Goal: Transaction & Acquisition: Purchase product/service

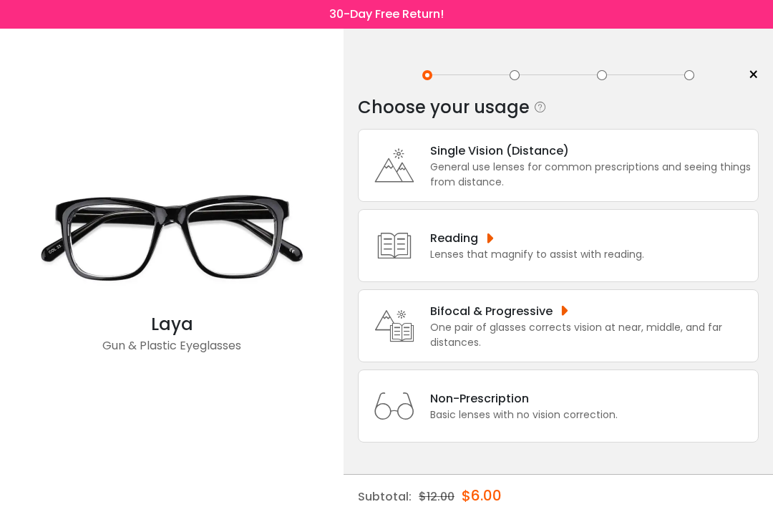
click at [505, 156] on div "Single Vision (Distance)" at bounding box center [590, 151] width 321 height 18
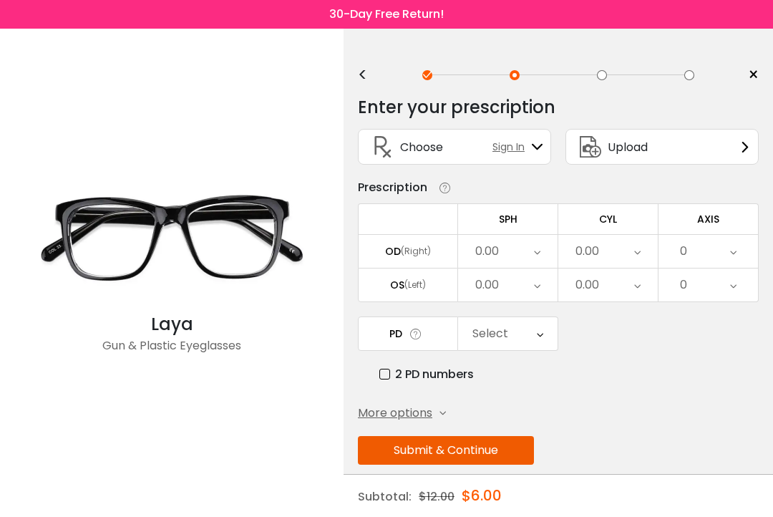
click at [506, 327] on div "Select" at bounding box center [490, 333] width 36 height 29
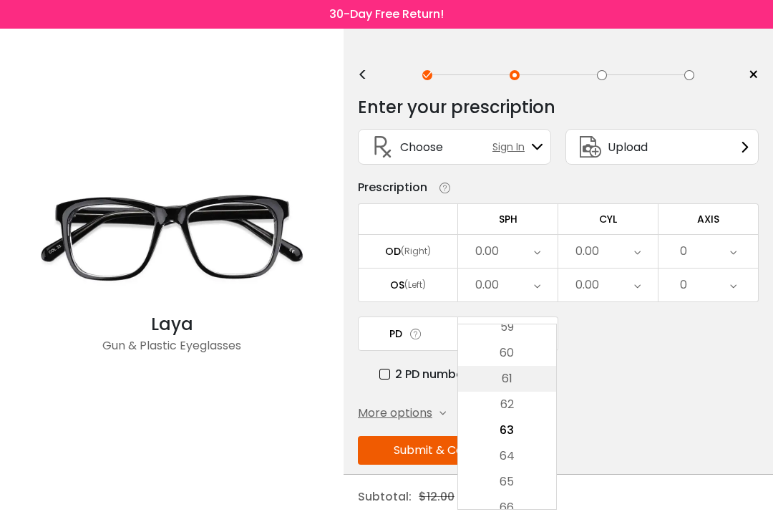
click at [505, 380] on li "61" at bounding box center [507, 379] width 98 height 26
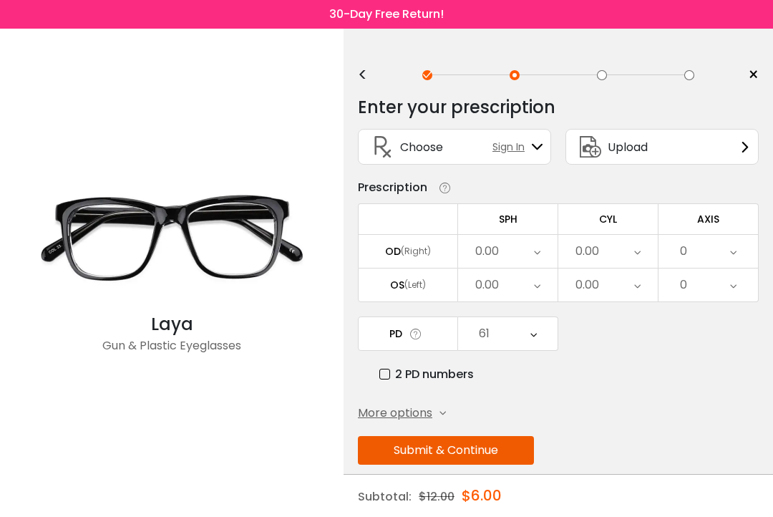
click at [501, 346] on div "61" at bounding box center [507, 333] width 99 height 33
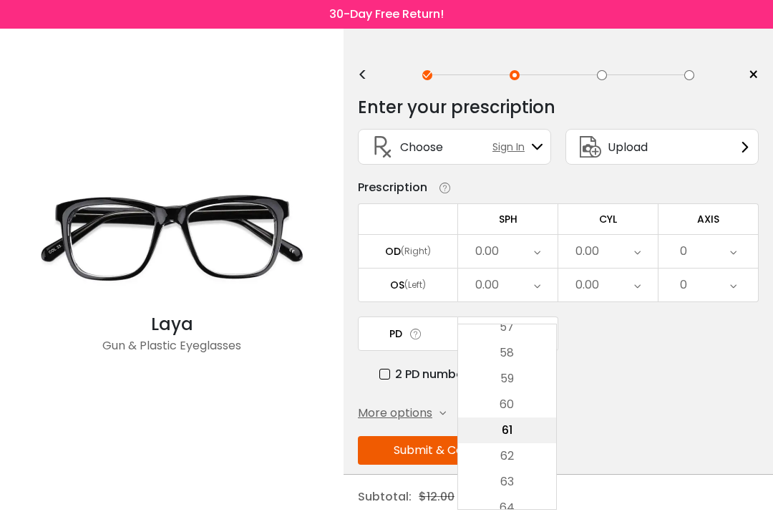
click at [514, 437] on li "61" at bounding box center [507, 430] width 98 height 26
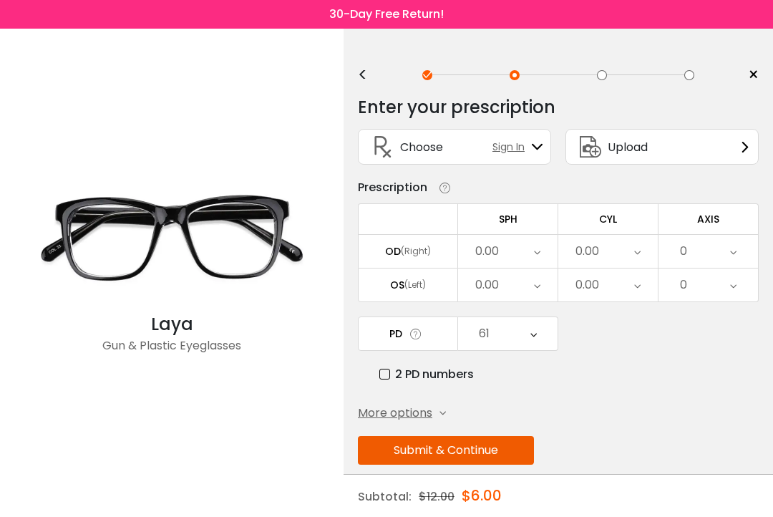
click at [511, 249] on div "0.00" at bounding box center [507, 251] width 99 height 33
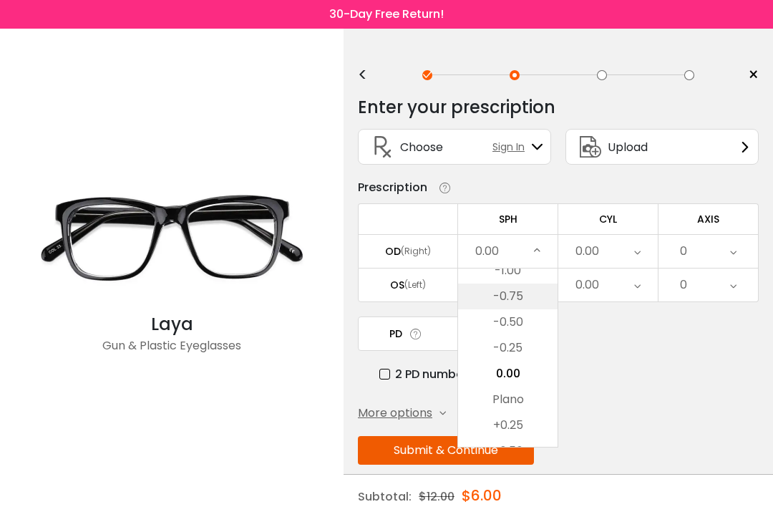
click at [511, 294] on li "-0.75" at bounding box center [507, 296] width 99 height 26
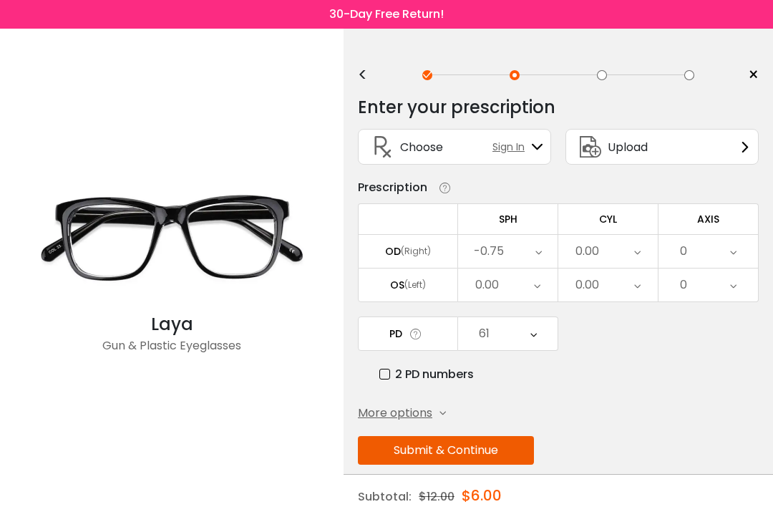
click at [484, 452] on button "Submit & Continue" at bounding box center [446, 450] width 176 height 29
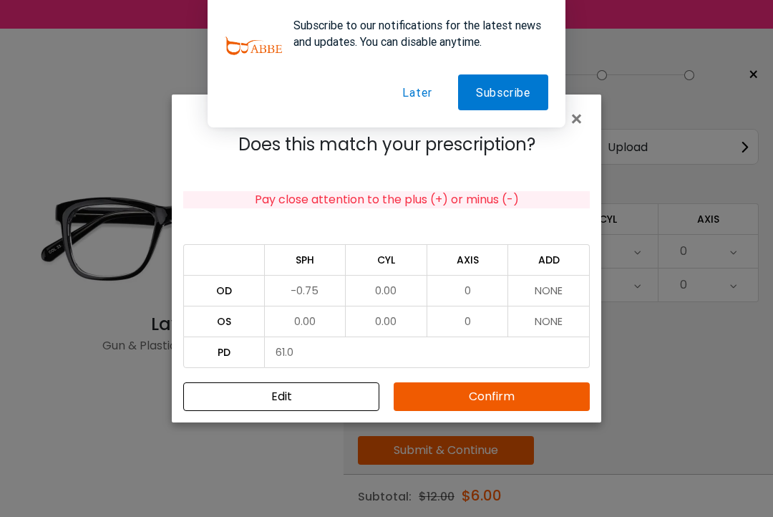
click at [457, 384] on button "Confirm" at bounding box center [492, 396] width 196 height 29
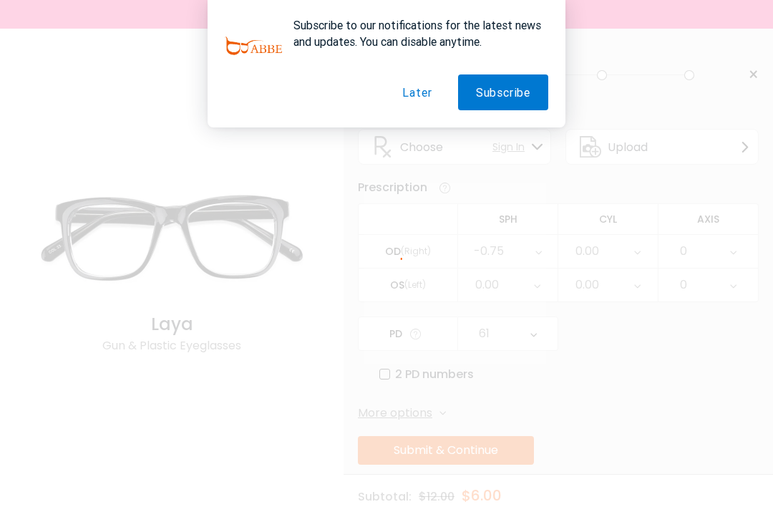
click at [425, 84] on button "Later" at bounding box center [416, 92] width 65 height 36
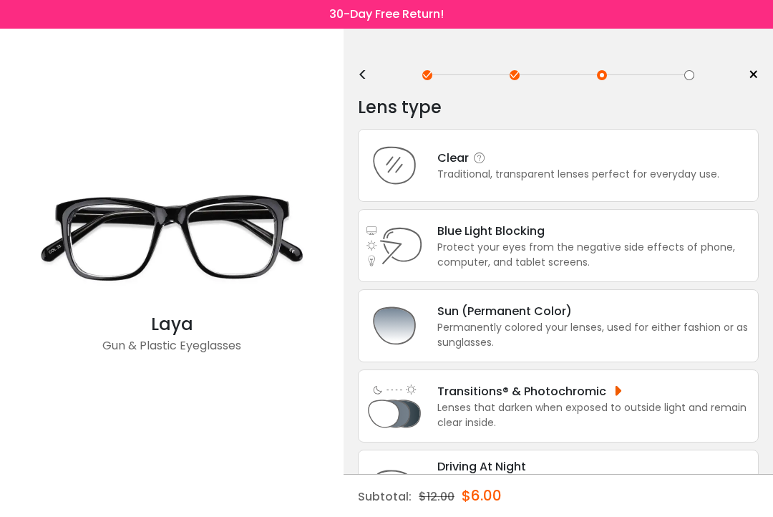
click at [469, 180] on div "Traditional, transparent lenses perfect for everyday use." at bounding box center [578, 174] width 282 height 15
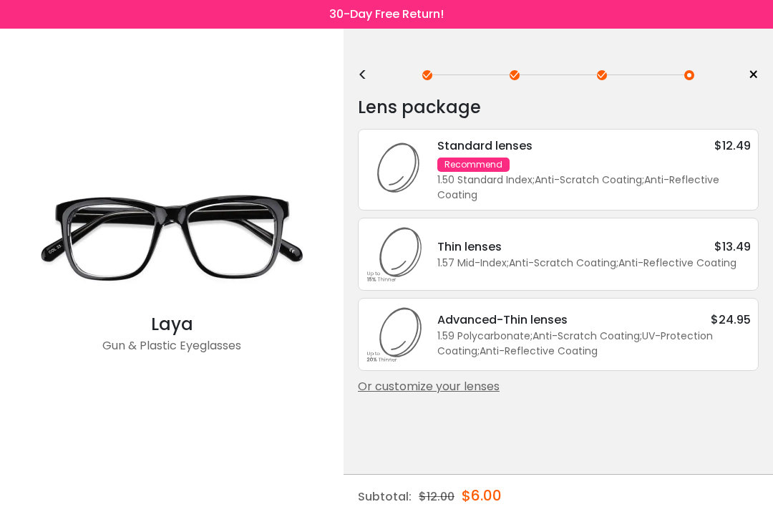
click at [575, 172] on div "1.50 Standard Index ; Anti-Scratch Coating ; Anti-Reflective Coating ;" at bounding box center [594, 187] width 314 height 30
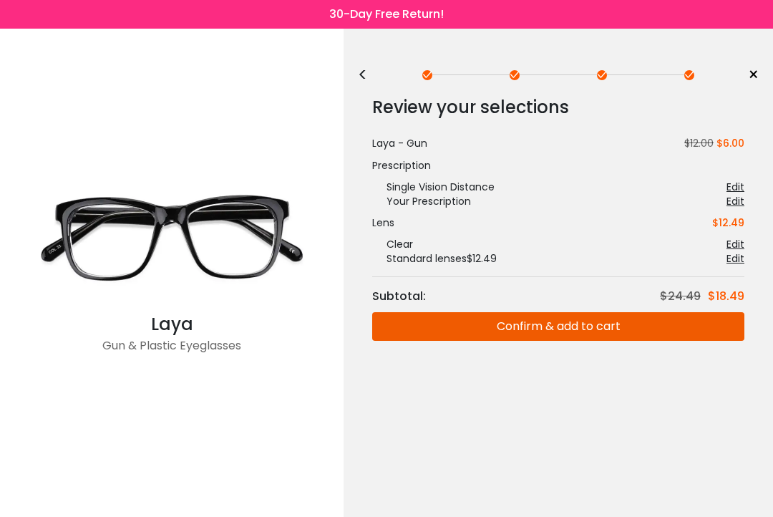
drag, startPoint x: 533, startPoint y: 308, endPoint x: 556, endPoint y: 354, distance: 51.5
click at [532, 309] on div "Review your selections Subtotal: $24.49 $18.49 Laya - Gun $12.00 $6.00 Prescrip…" at bounding box center [558, 217] width 401 height 248
click at [555, 322] on button "Confirm & add to cart" at bounding box center [558, 326] width 372 height 29
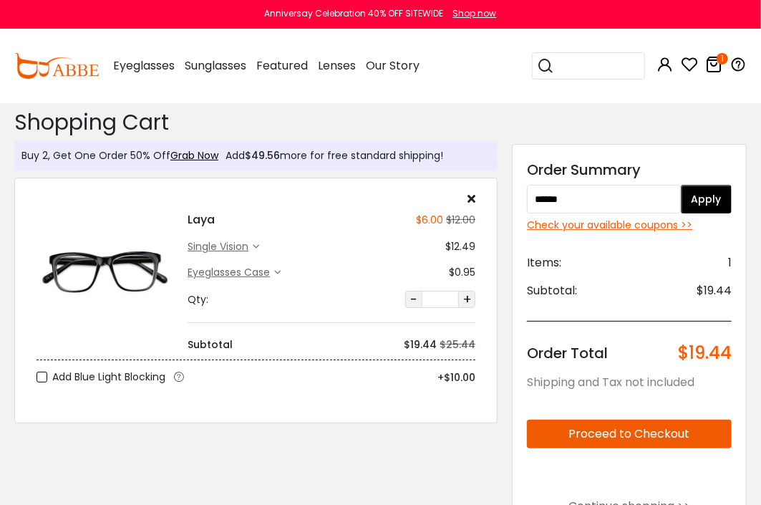
click at [696, 202] on button "Apply" at bounding box center [706, 199] width 51 height 29
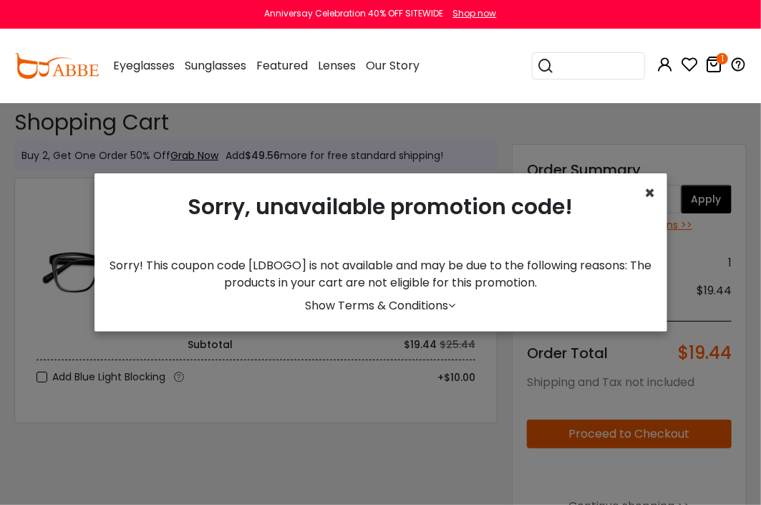
click at [648, 198] on span "×" at bounding box center [650, 193] width 11 height 24
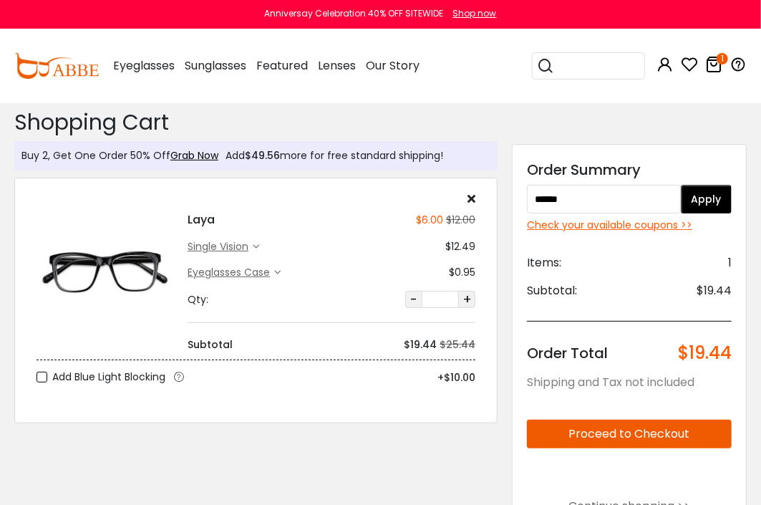
click at [627, 205] on input "******" at bounding box center [603, 199] width 153 height 29
click at [705, 201] on button "Apply" at bounding box center [706, 199] width 51 height 29
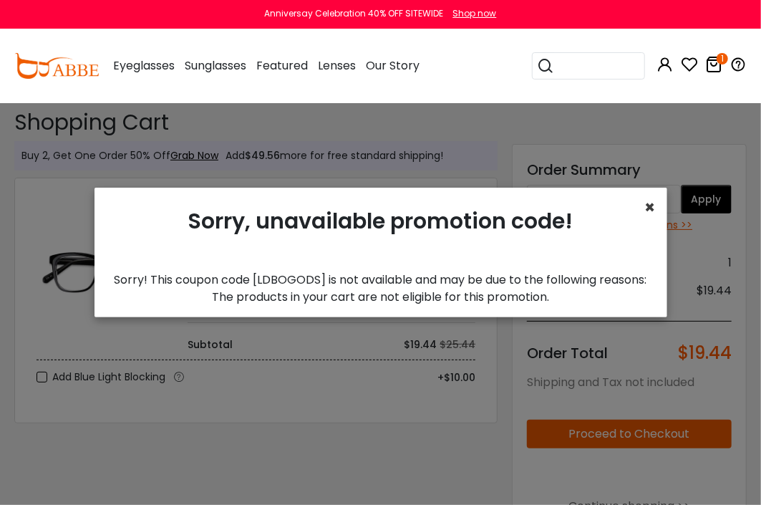
click at [645, 210] on span "×" at bounding box center [650, 207] width 11 height 24
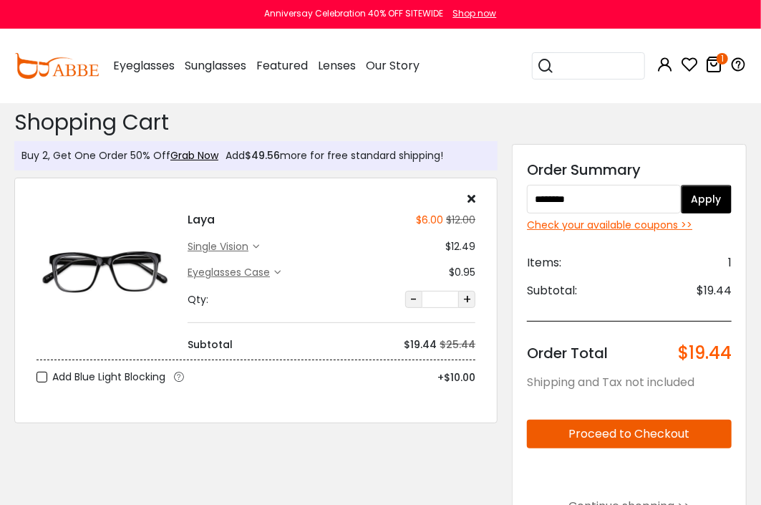
click at [596, 205] on input "********" at bounding box center [603, 199] width 153 height 29
paste input "text"
type input "******"
click at [703, 188] on button "Apply" at bounding box center [706, 199] width 51 height 29
